Goal: Task Accomplishment & Management: Manage account settings

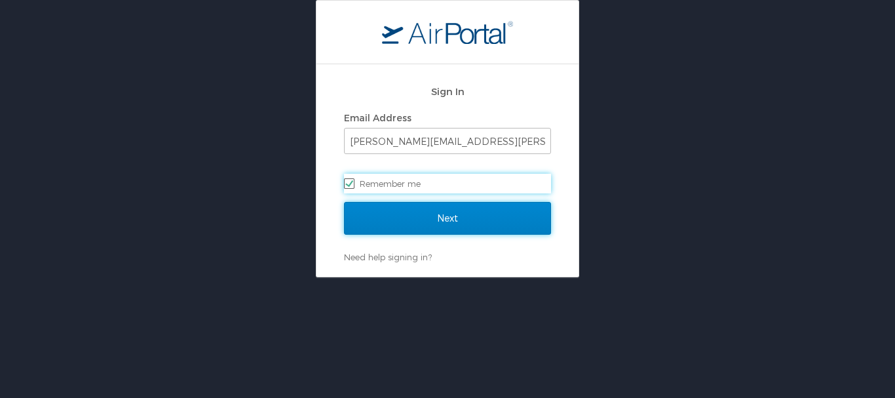
click at [428, 214] on input "Next" at bounding box center [447, 218] width 207 height 33
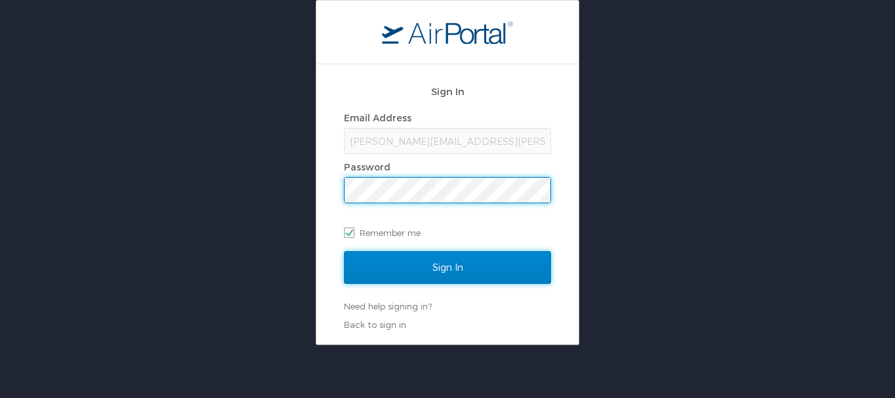
click at [460, 284] on input "Sign In" at bounding box center [447, 267] width 207 height 33
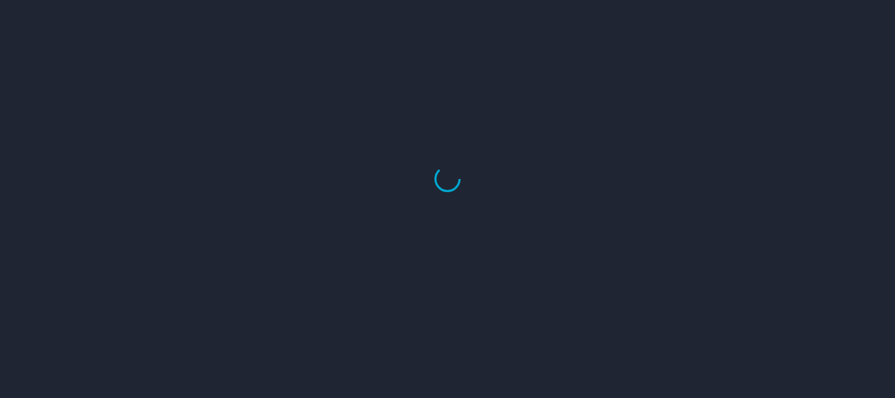
select select "US"
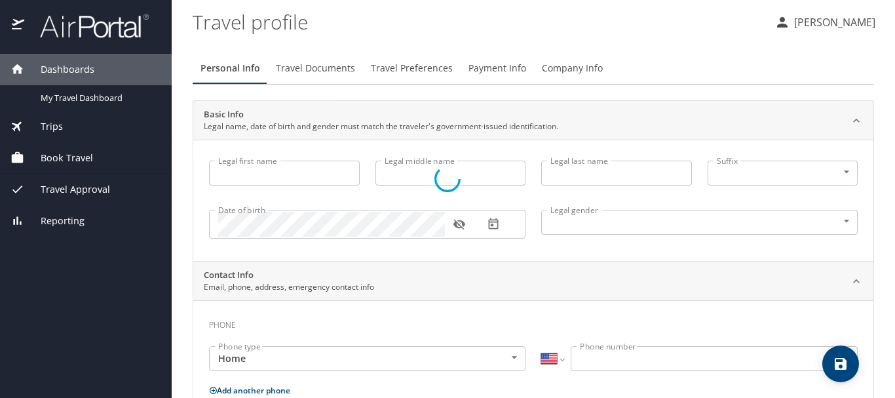
type input "Thomas"
type input "J"
type input "Oliver"
type input "Male"
type input "United States of America"
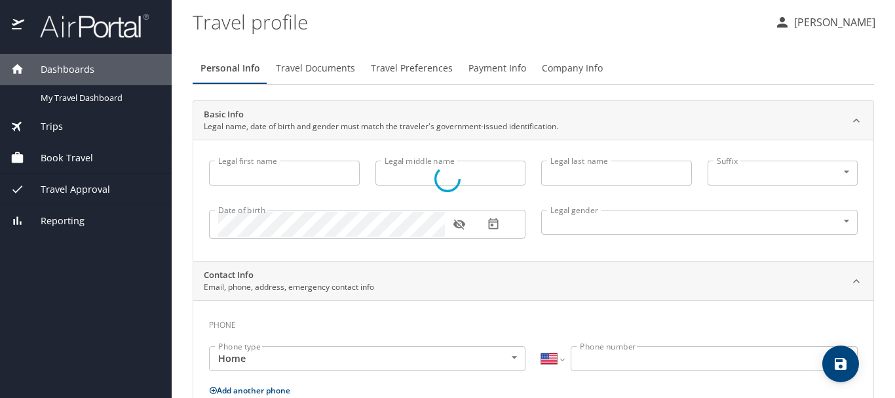
type input "Oklahoma"
type input "United States of America"
select select "US"
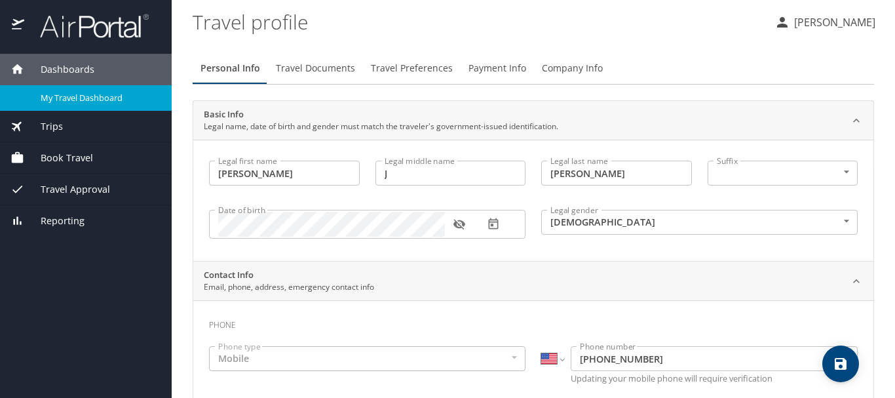
click at [91, 101] on span "My Travel Dashboard" at bounding box center [98, 98] width 115 height 12
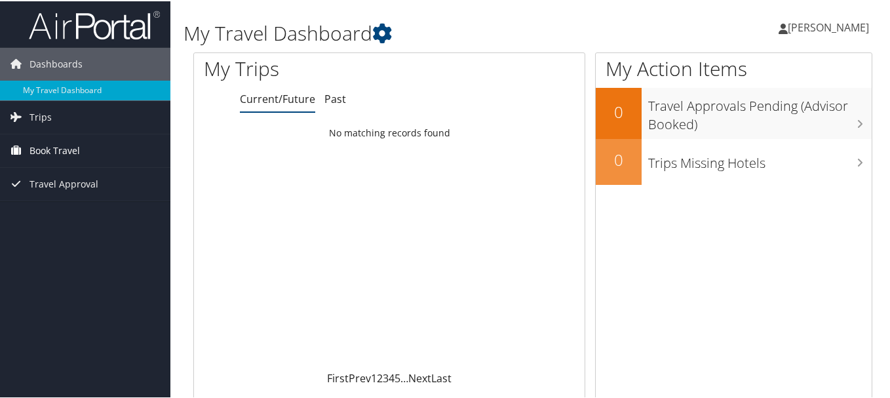
click at [48, 145] on span "Book Travel" at bounding box center [54, 149] width 50 height 33
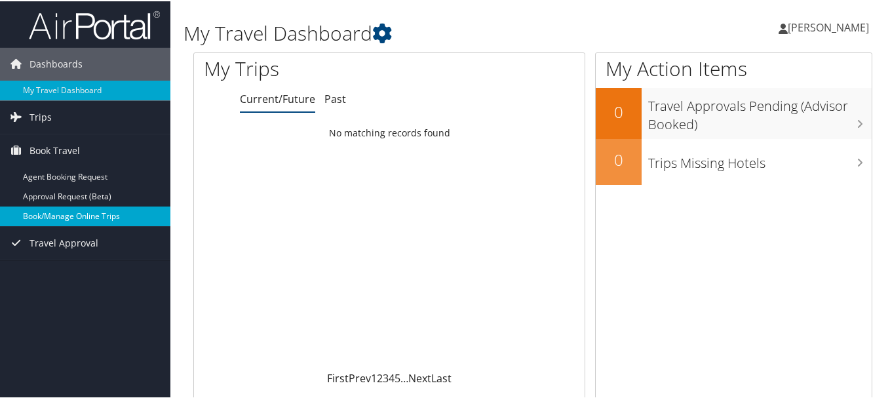
click at [71, 210] on link "Book/Manage Online Trips" at bounding box center [85, 215] width 170 height 20
